Goal: Transaction & Acquisition: Obtain resource

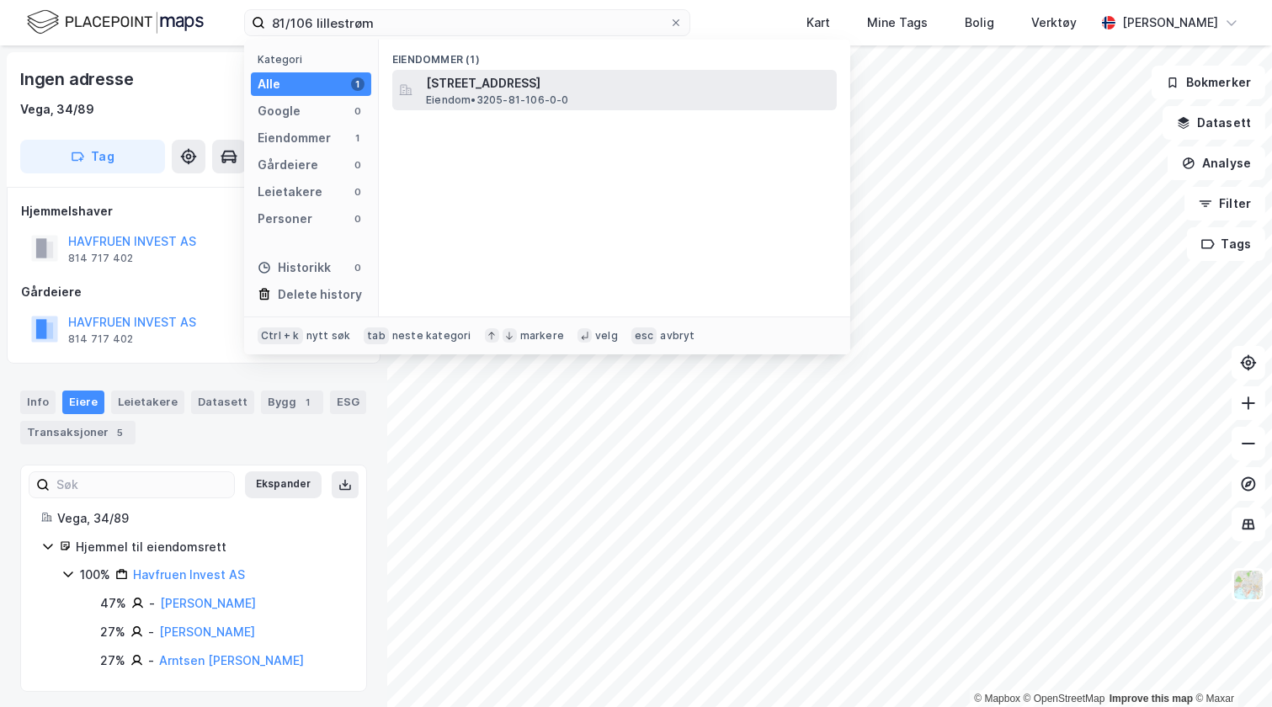
type input "81/106 lillestrøm"
click at [427, 77] on span "[STREET_ADDRESS]" at bounding box center [628, 83] width 404 height 20
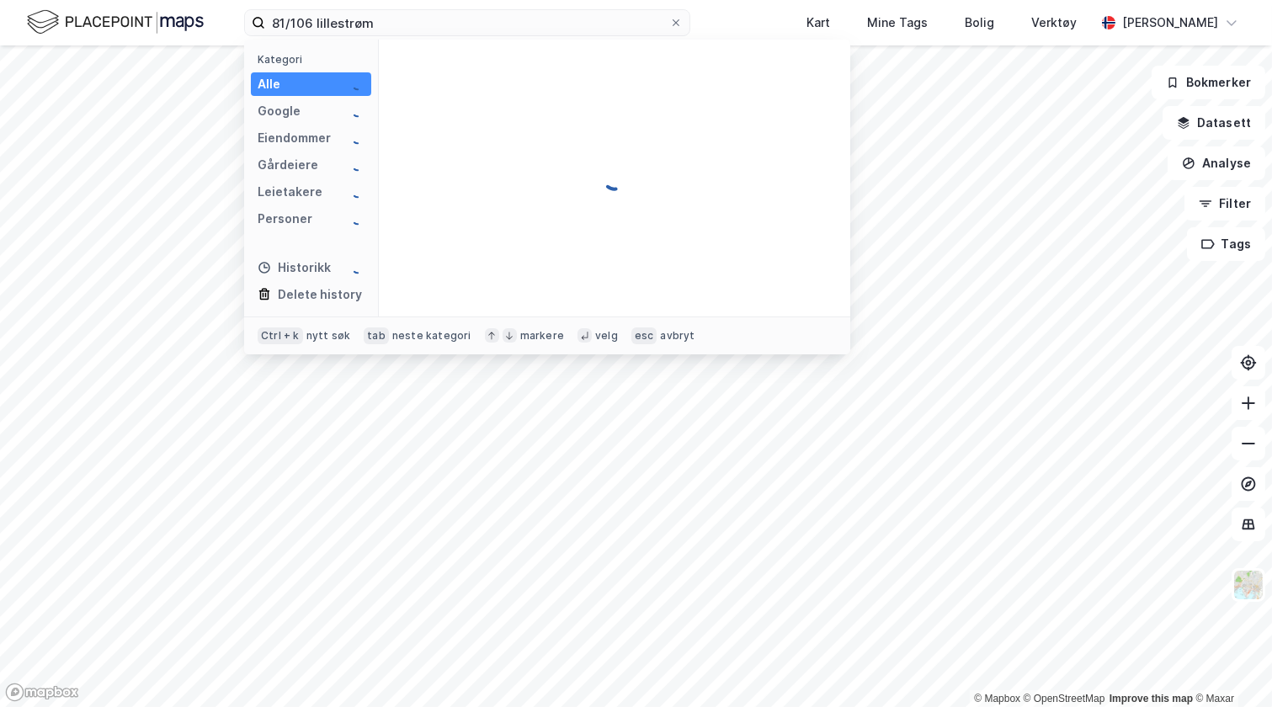
type input "81/106 lillestrøm"
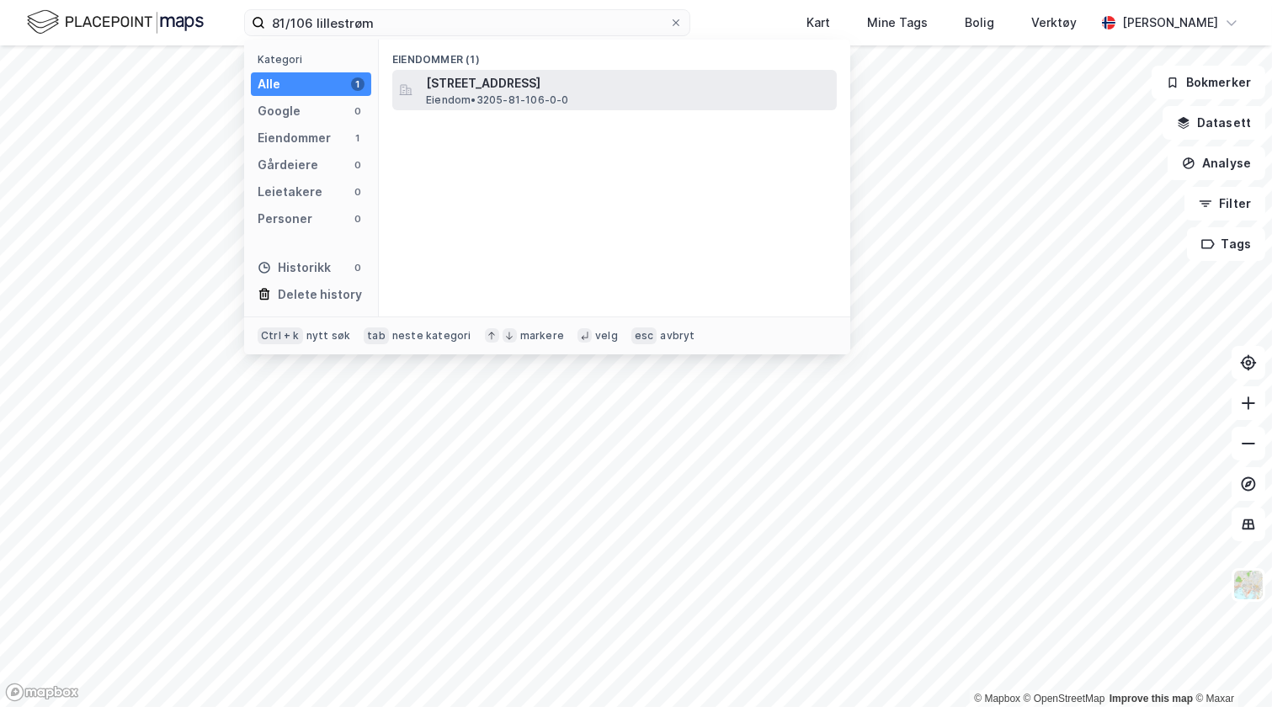
click at [497, 86] on span "[STREET_ADDRESS]" at bounding box center [628, 83] width 404 height 20
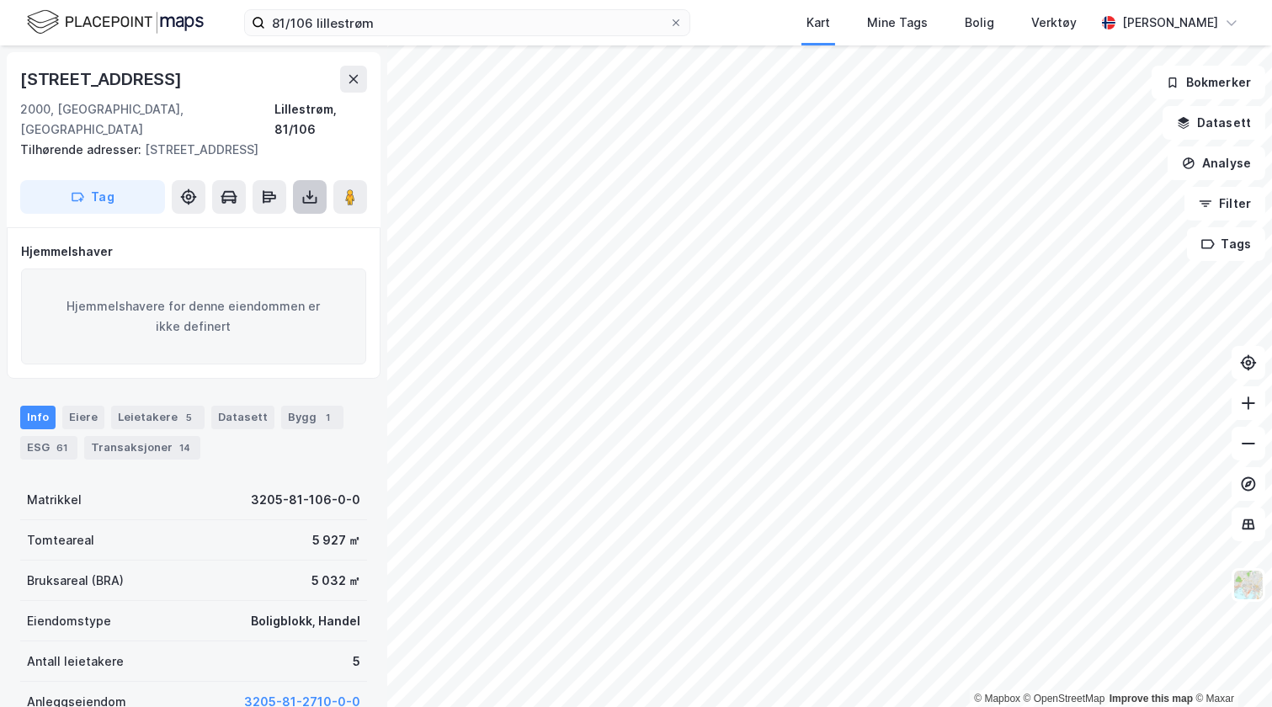
click at [309, 189] on icon at bounding box center [309, 197] width 17 height 17
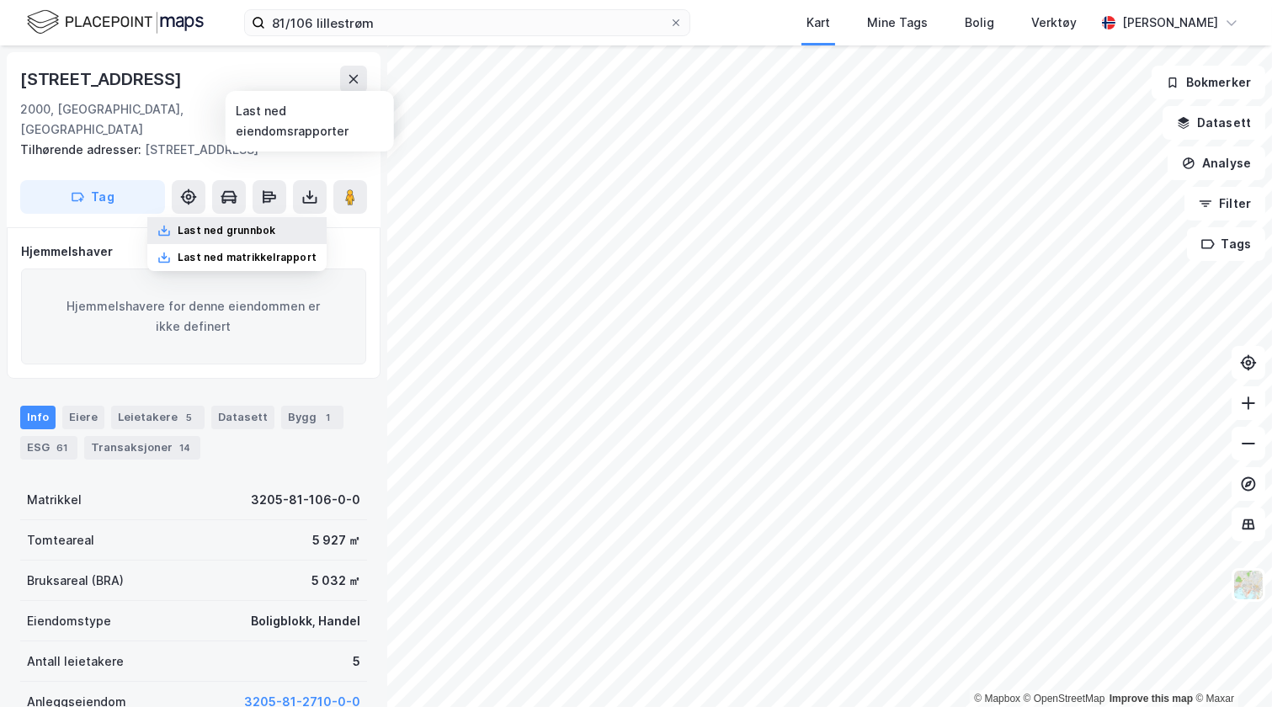
click at [278, 217] on div "Last ned grunnbok" at bounding box center [236, 230] width 179 height 27
